Goal: Transaction & Acquisition: Purchase product/service

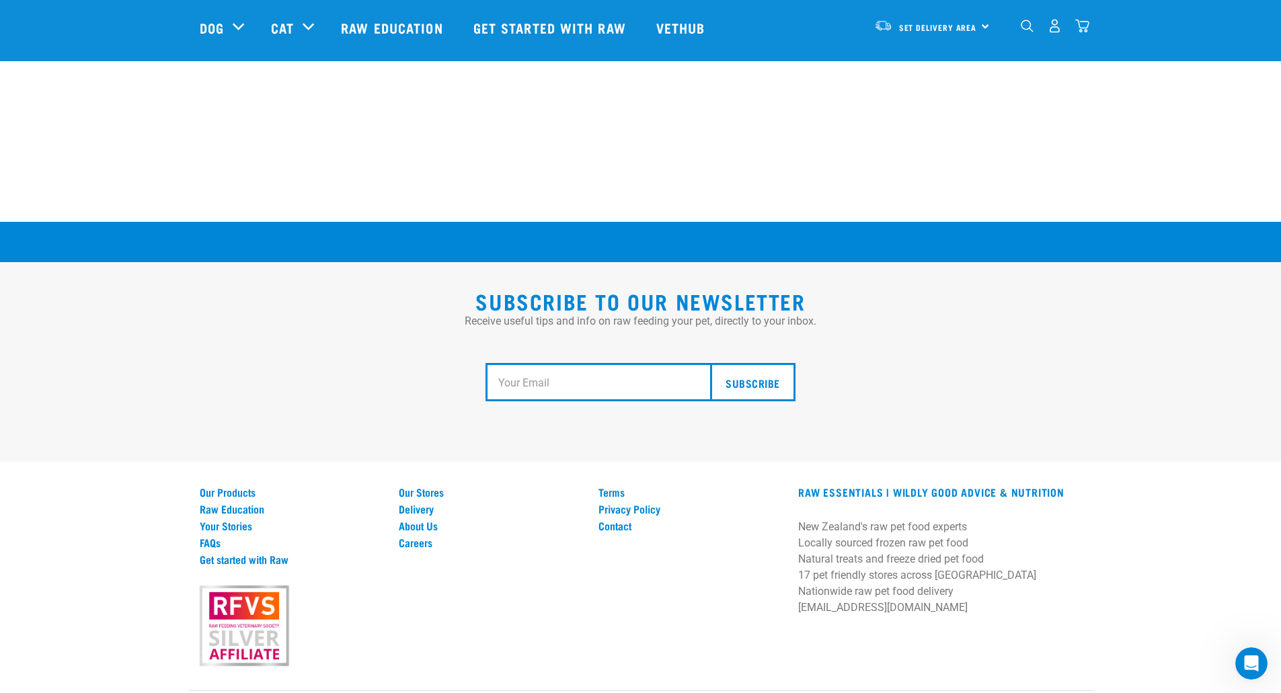
scroll to position [2402, 0]
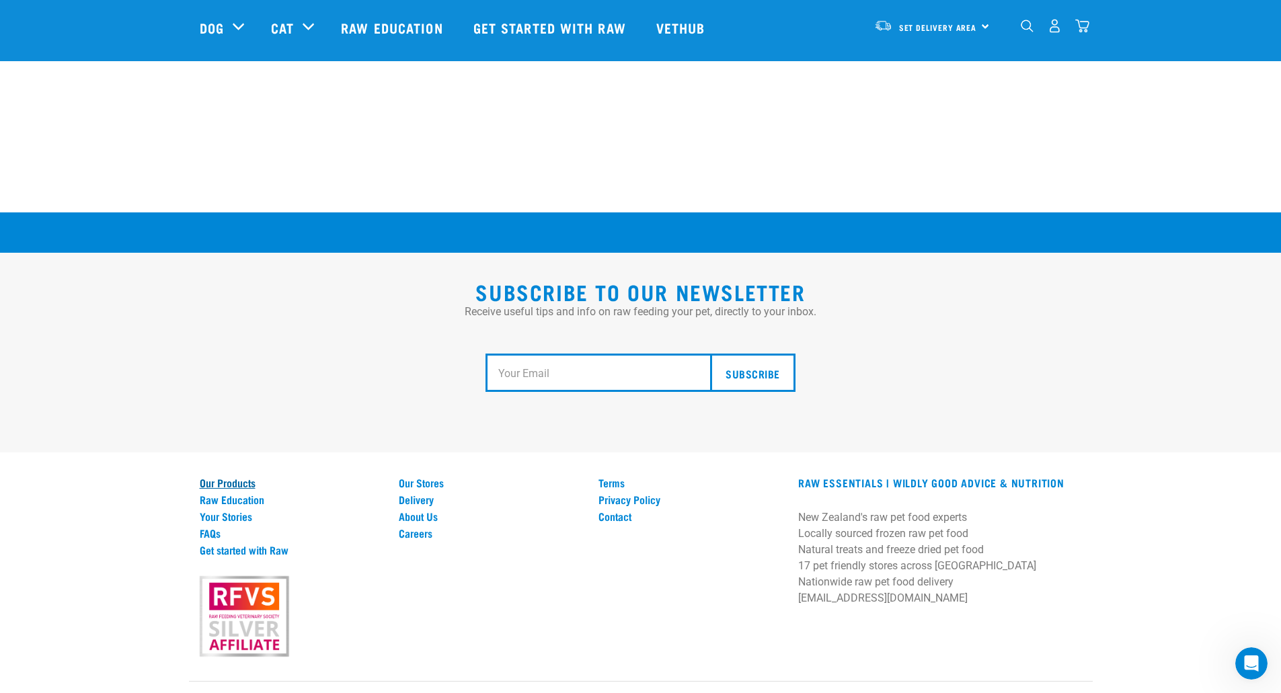
click at [229, 477] on link "Our Products" at bounding box center [292, 483] width 184 height 12
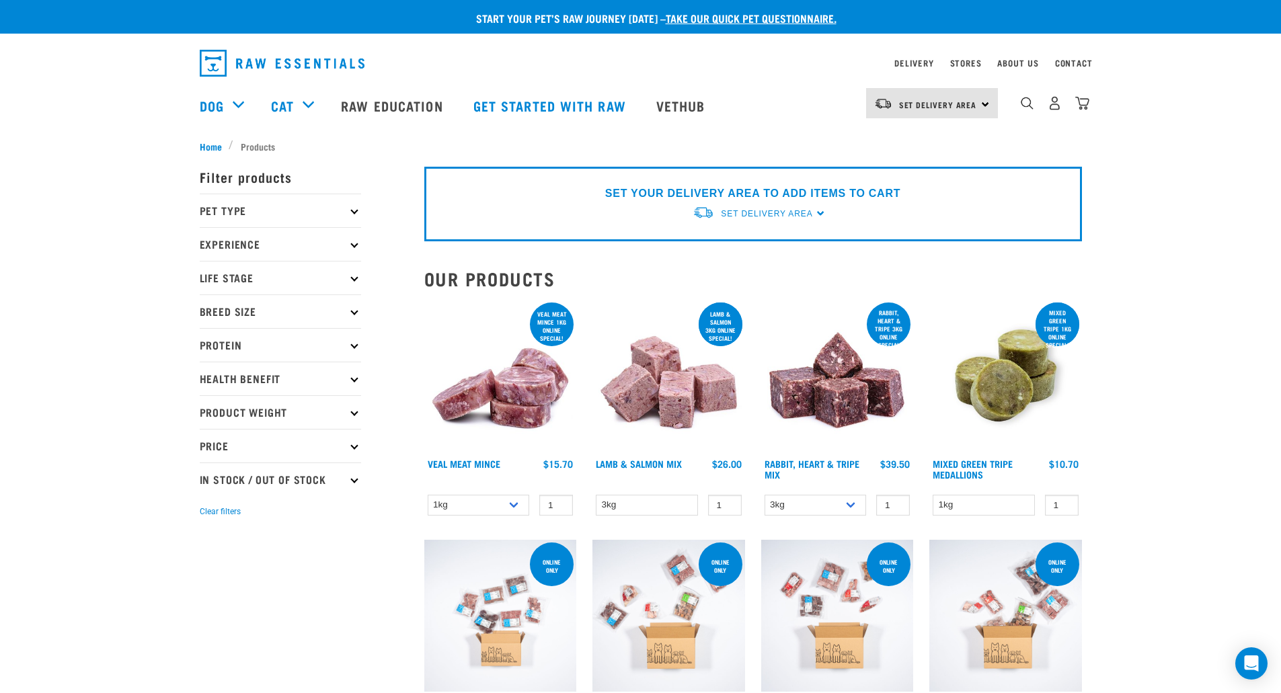
click at [237, 205] on p "Pet Type" at bounding box center [280, 211] width 161 height 34
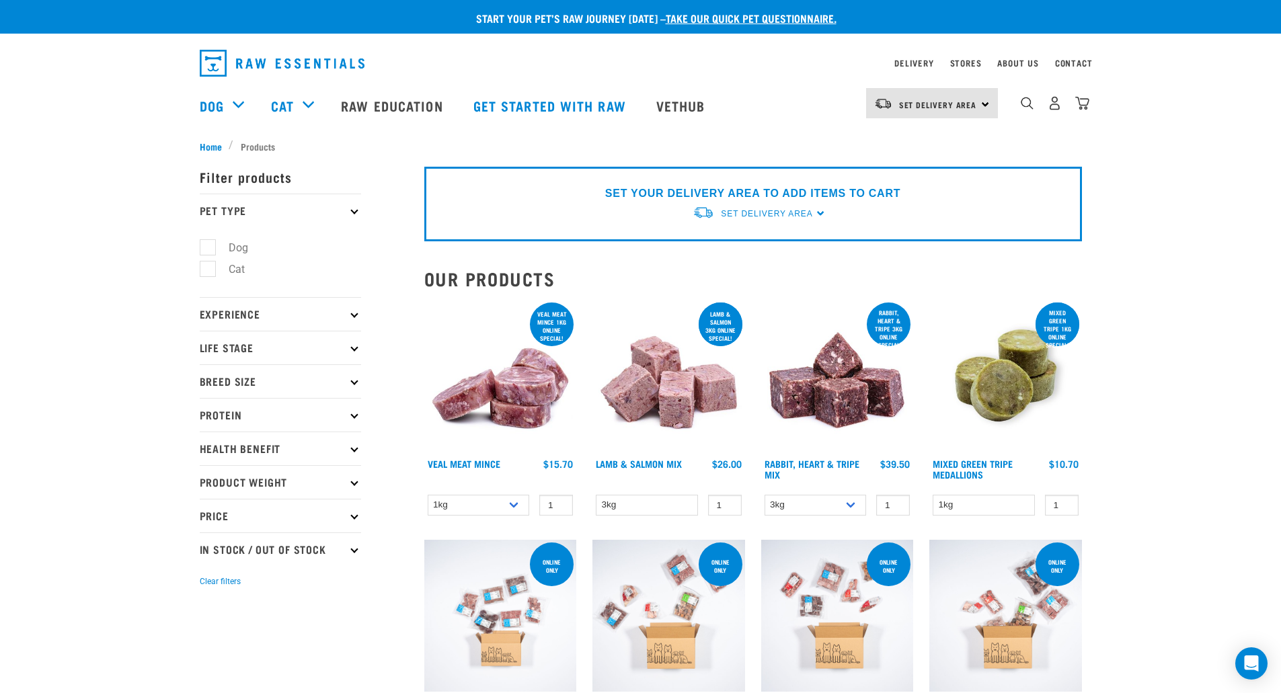
click at [222, 243] on label "Dog" at bounding box center [230, 247] width 46 height 17
click at [208, 243] on input "Dog" at bounding box center [204, 245] width 9 height 9
checkbox input "true"
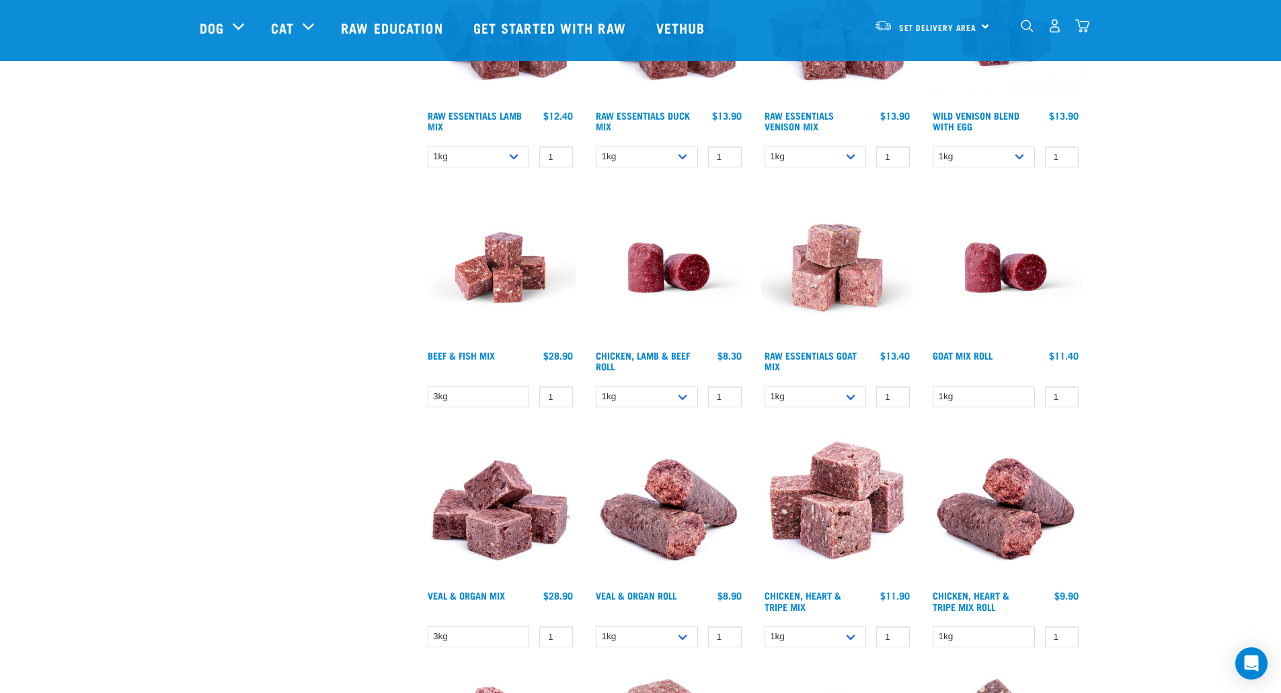
scroll to position [1076, 0]
